Goal: Find specific page/section: Find specific page/section

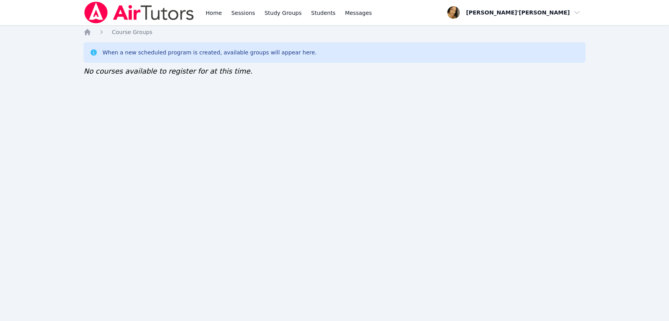
click at [118, 11] on img at bounding box center [139, 13] width 111 height 22
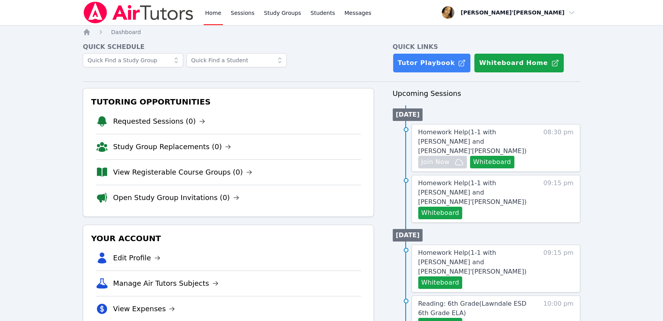
drag, startPoint x: 25, startPoint y: 114, endPoint x: 25, endPoint y: 60, distance: 53.7
click at [174, 177] on link "View Registerable Course Groups (0)" at bounding box center [182, 172] width 139 height 11
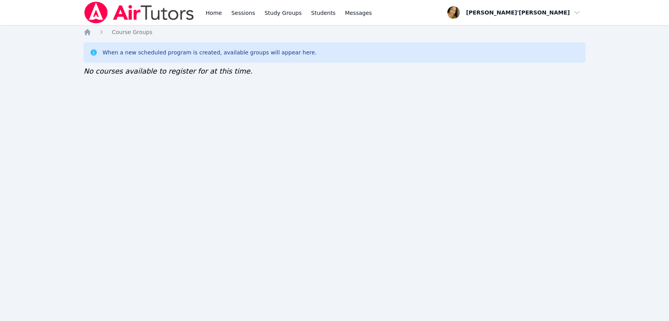
click at [45, 1] on nav "Home Sessions Study Groups Students Messages Open user menu Lee'Tayna Hostick O…" at bounding box center [334, 12] width 669 height 25
click at [77, 156] on div "Home Sessions Study Groups Students Messages Open user menu Lee'Tayna Hostick O…" at bounding box center [334, 160] width 669 height 321
click at [56, 13] on nav "Home Sessions Study Groups Students Messages Open user menu Lee'Tayna Hostick O…" at bounding box center [334, 12] width 669 height 25
